Goal: Transaction & Acquisition: Purchase product/service

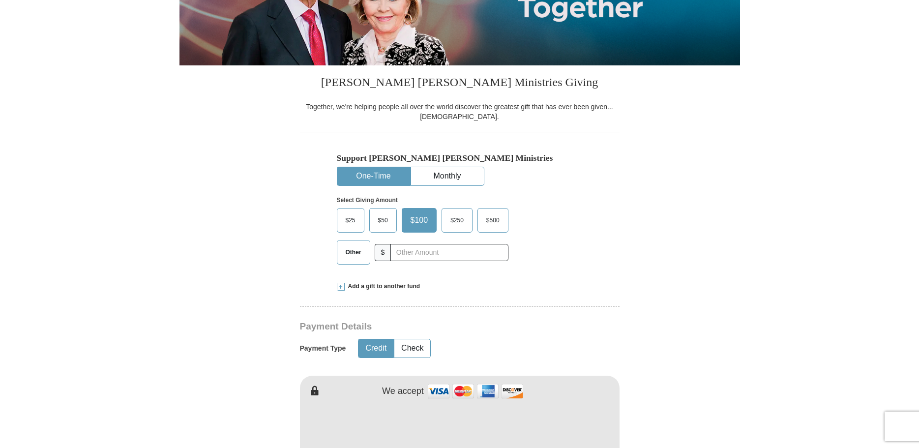
scroll to position [98, 0]
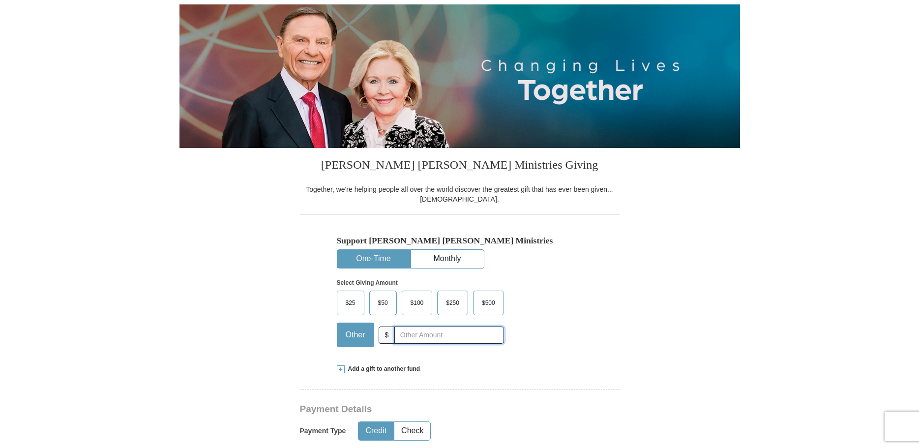
click at [402, 331] on input "text" at bounding box center [448, 335] width 109 height 17
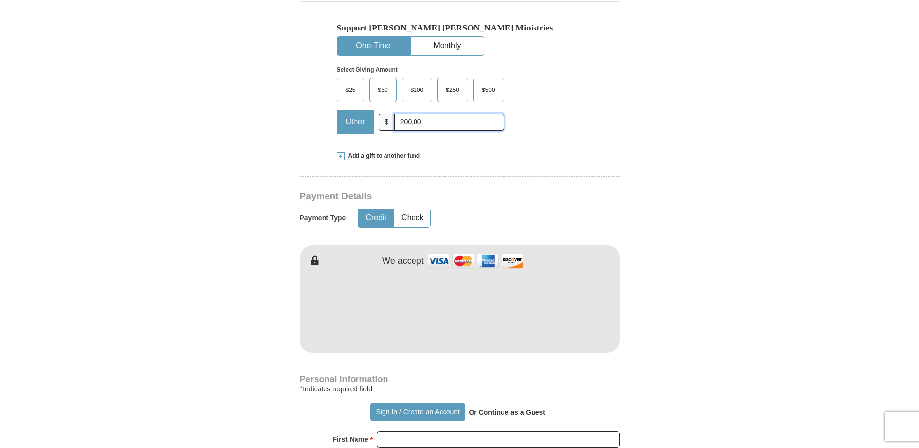
scroll to position [344, 0]
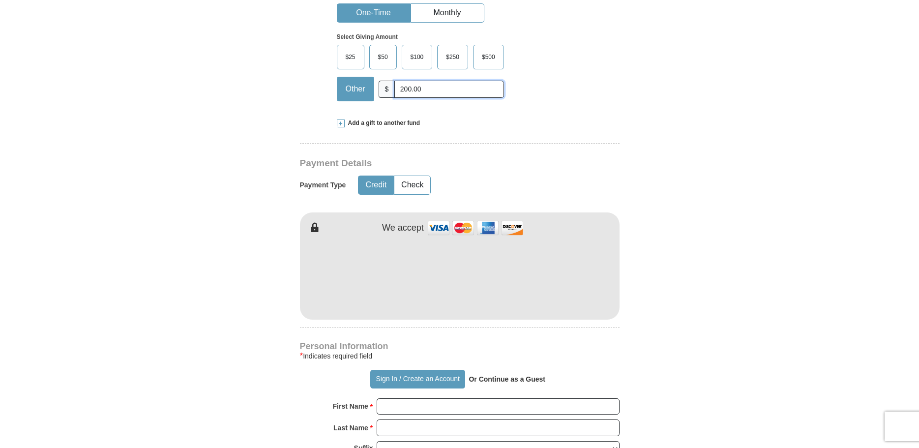
type input "200.00"
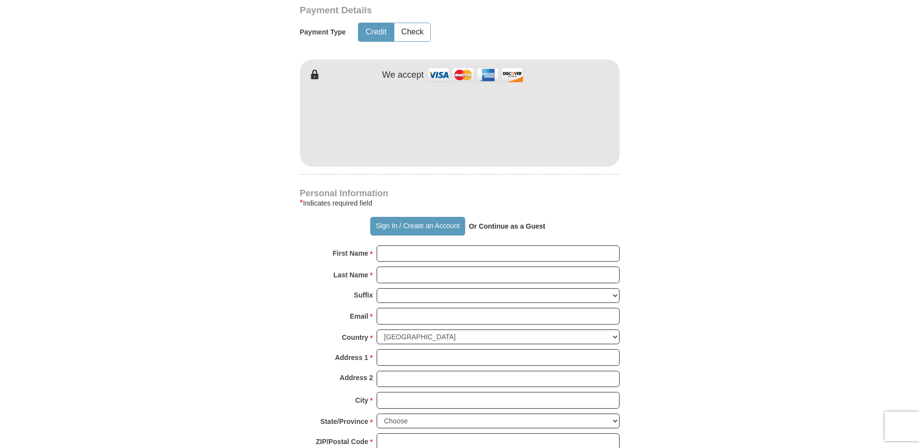
scroll to position [590, 0]
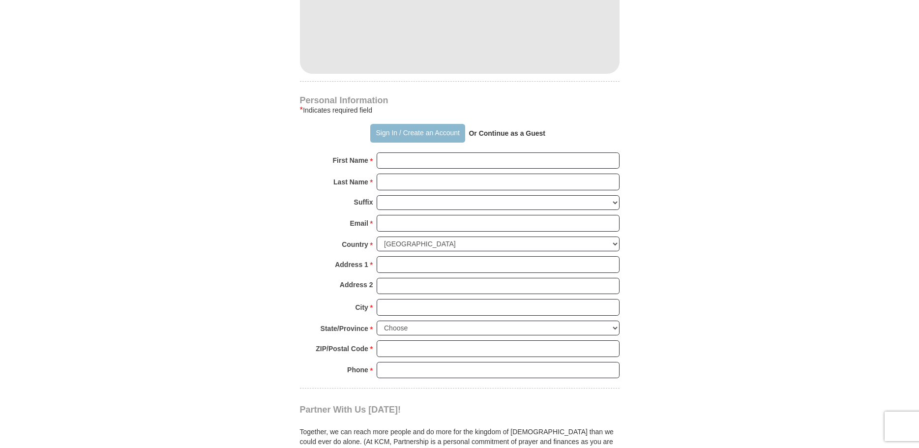
click at [390, 133] on button "Sign In / Create an Account" at bounding box center [417, 133] width 95 height 19
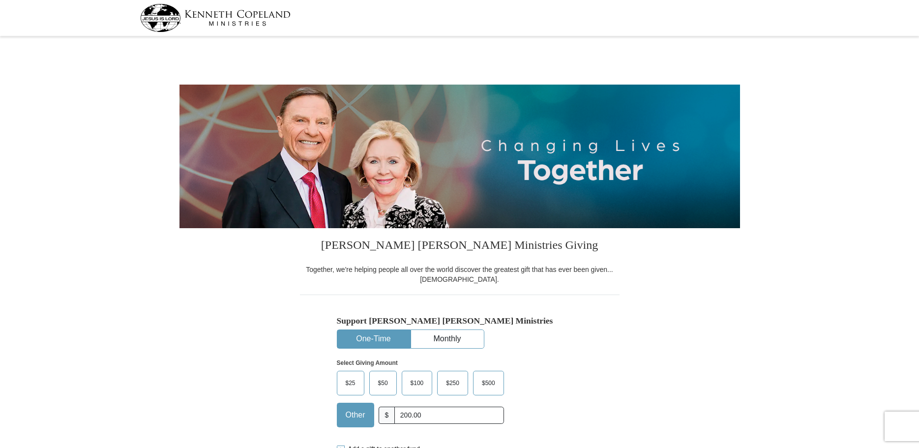
select select "AZ"
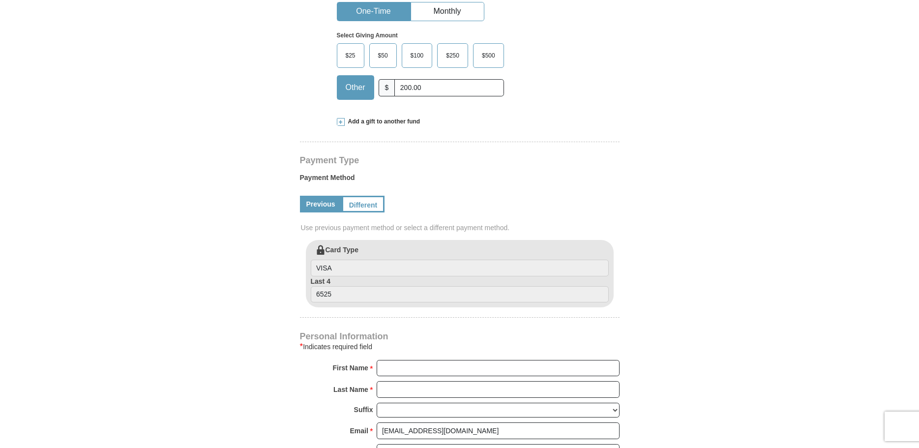
scroll to position [344, 0]
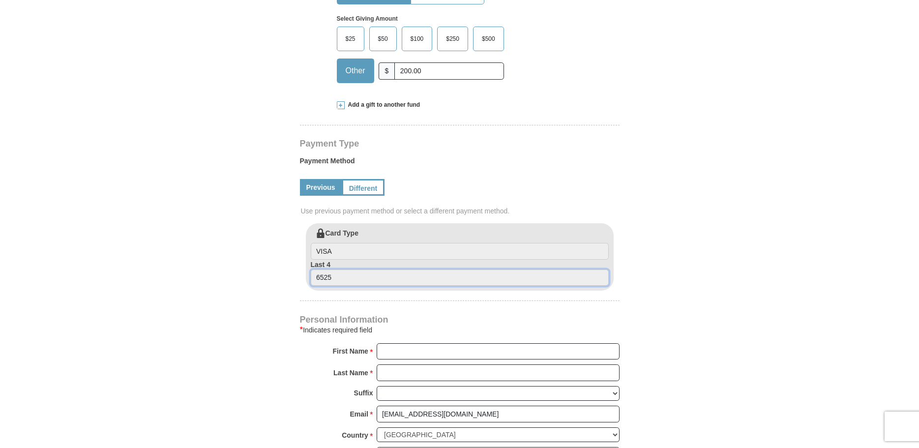
click at [335, 275] on input "6525" at bounding box center [460, 278] width 298 height 17
click at [434, 311] on div "Kenneth Copeland Ministries Giving Together, we're helping people all over the …" at bounding box center [460, 365] width 320 height 963
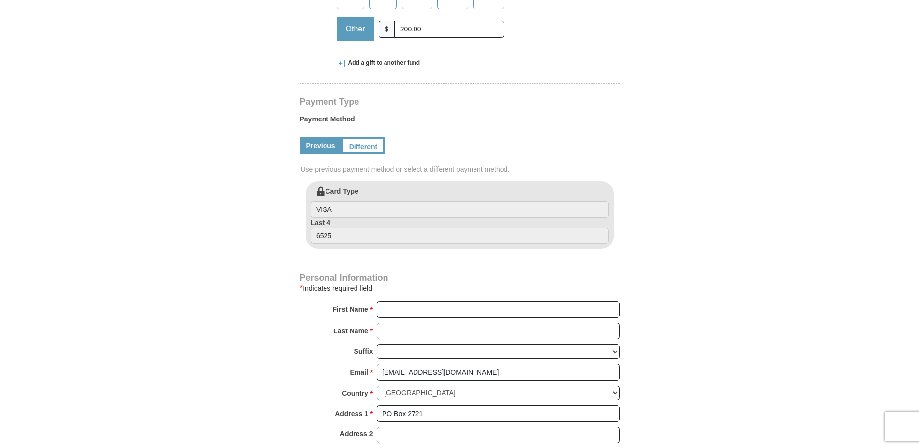
scroll to position [492, 0]
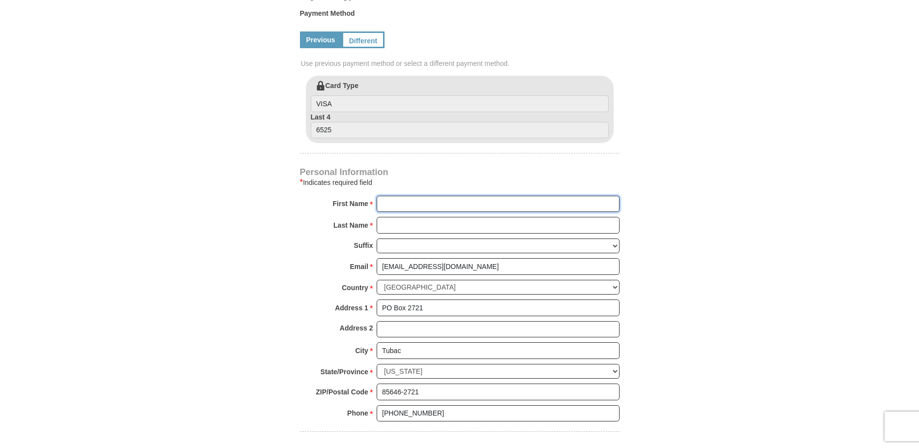
click at [395, 200] on input "First Name *" at bounding box center [498, 204] width 243 height 17
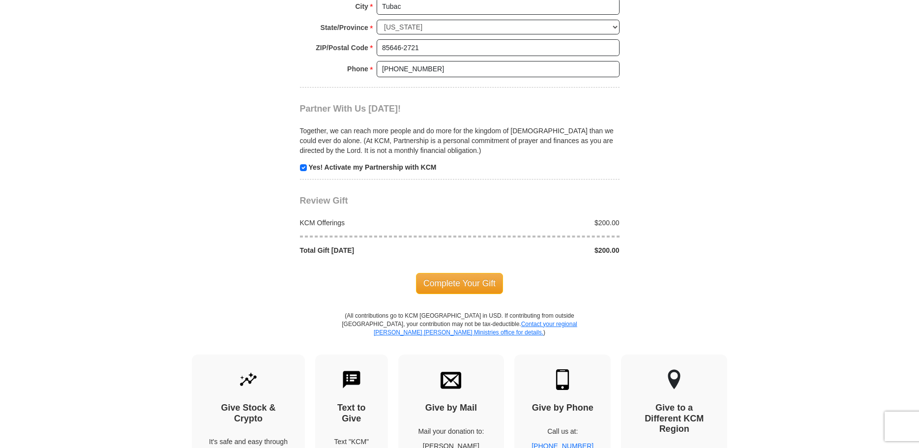
scroll to position [885, 0]
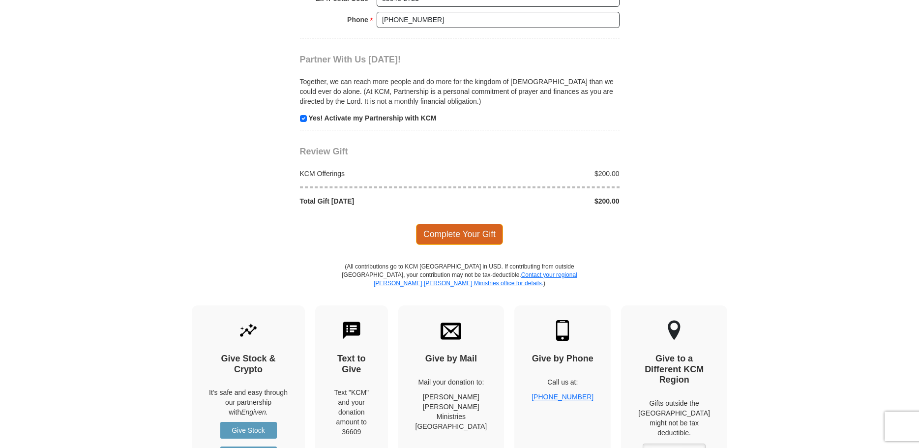
click at [454, 232] on span "Complete Your Gift" at bounding box center [459, 234] width 87 height 21
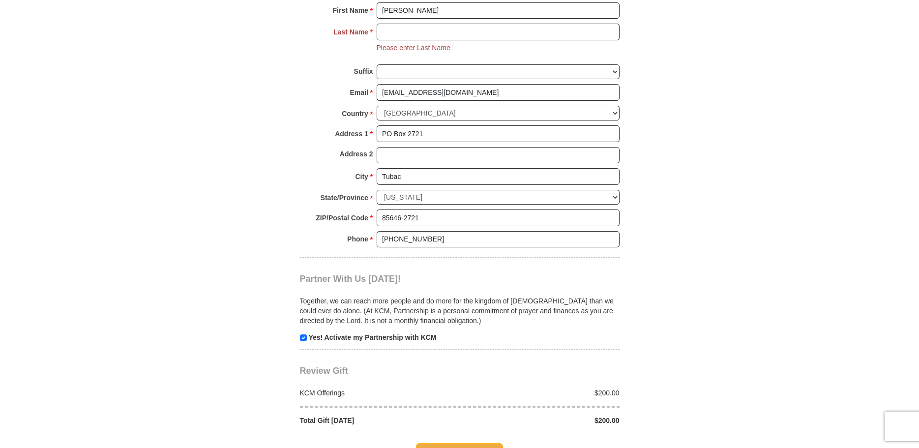
scroll to position [553, 0]
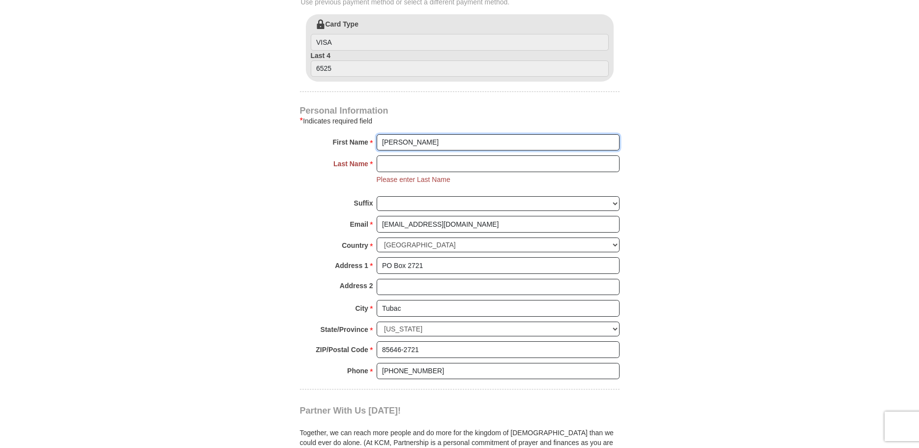
click at [443, 142] on input "rev. vincent gulino" at bounding box center [498, 142] width 243 height 17
type input "rev. vincent"
click at [387, 162] on input "Last Name *" at bounding box center [498, 163] width 243 height 17
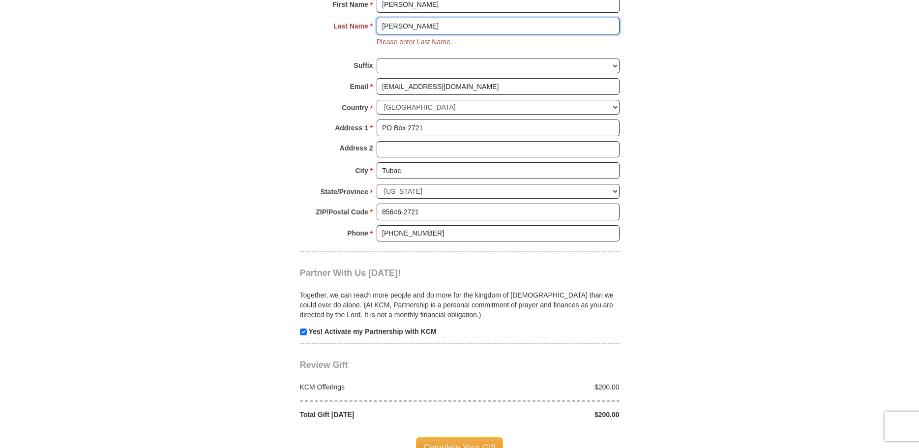
scroll to position [750, 0]
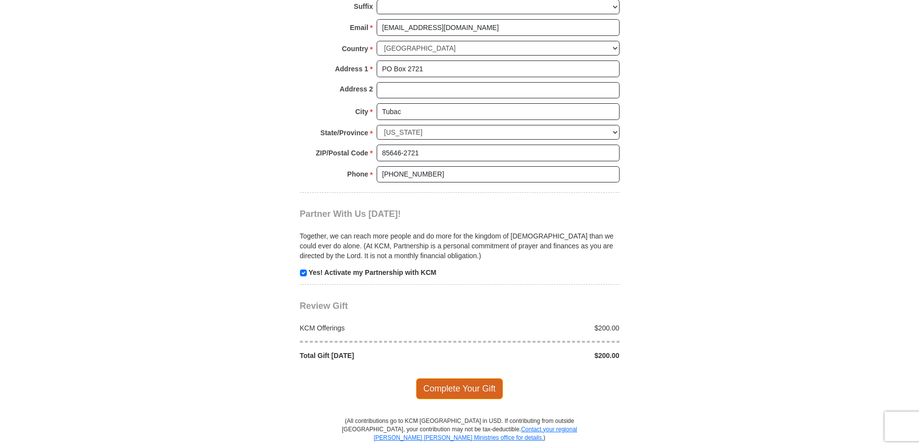
type input "gulino"
click at [465, 389] on span "Complete Your Gift" at bounding box center [459, 388] width 87 height 21
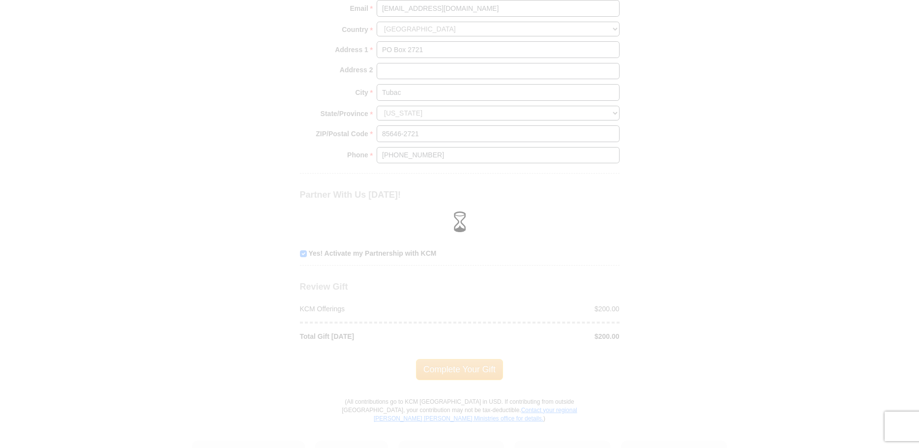
scroll to position [731, 0]
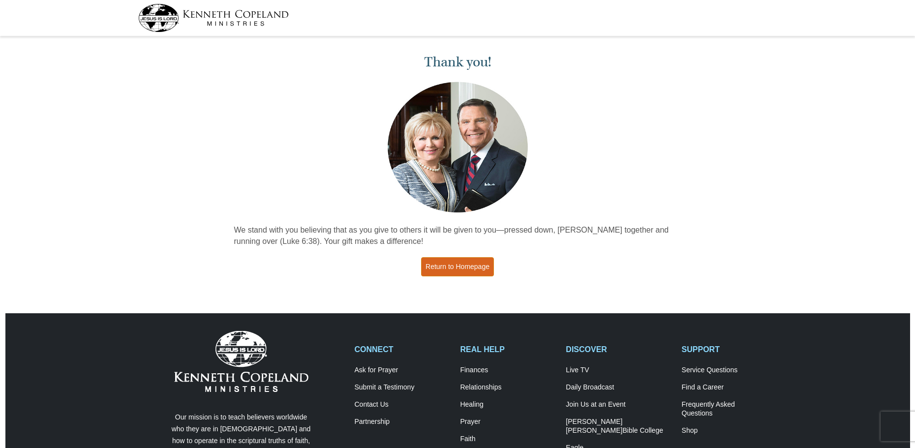
click at [458, 263] on link "Return to Homepage" at bounding box center [457, 266] width 73 height 19
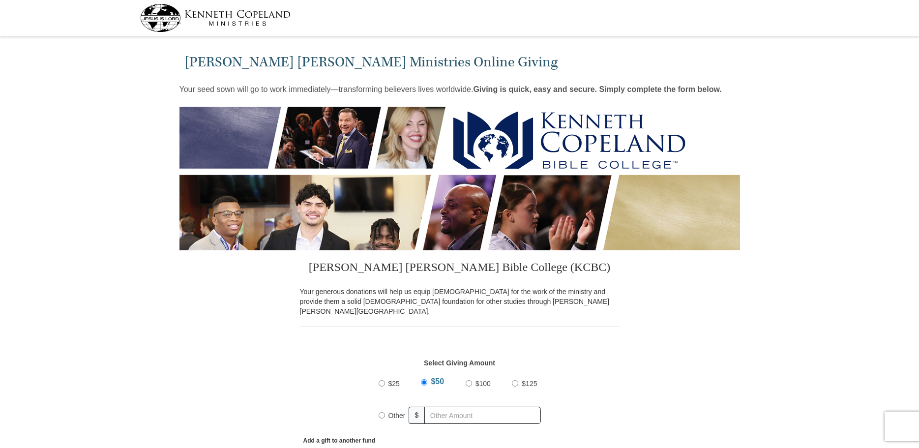
select select "AZ"
click at [244, 13] on img at bounding box center [215, 18] width 151 height 28
